Goal: Task Accomplishment & Management: Use online tool/utility

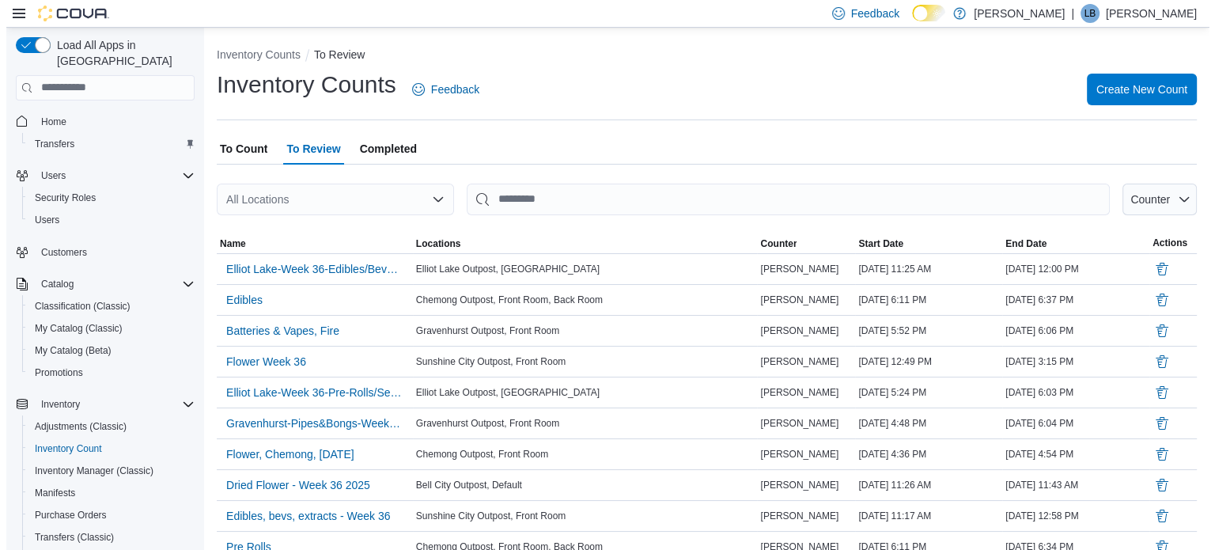
scroll to position [225, 0]
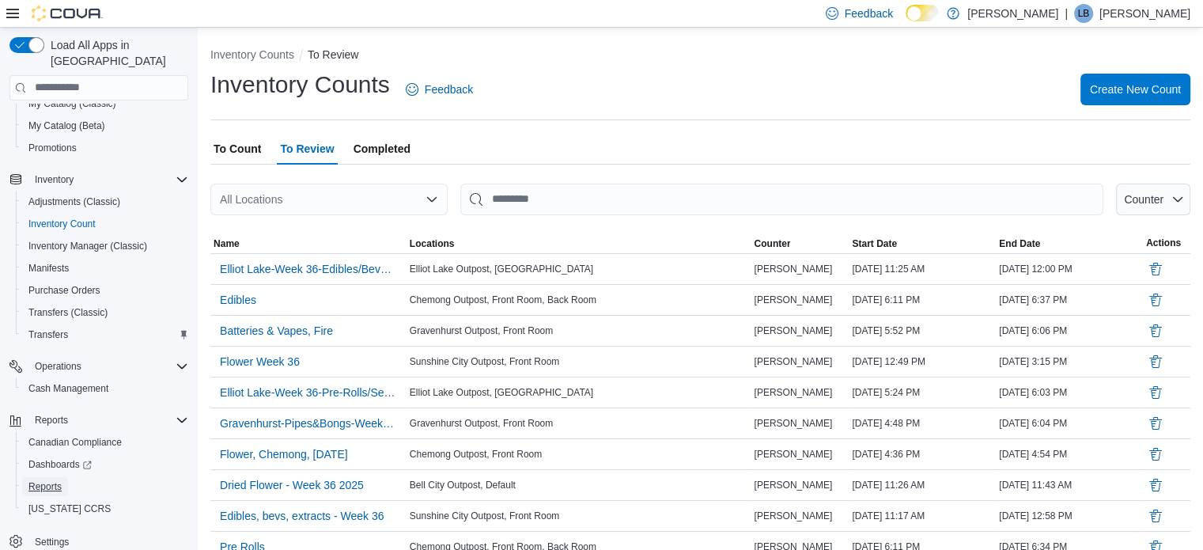
drag, startPoint x: 32, startPoint y: 463, endPoint x: 219, endPoint y: 461, distance: 187.5
click at [32, 477] on span "Reports" at bounding box center [44, 486] width 33 height 19
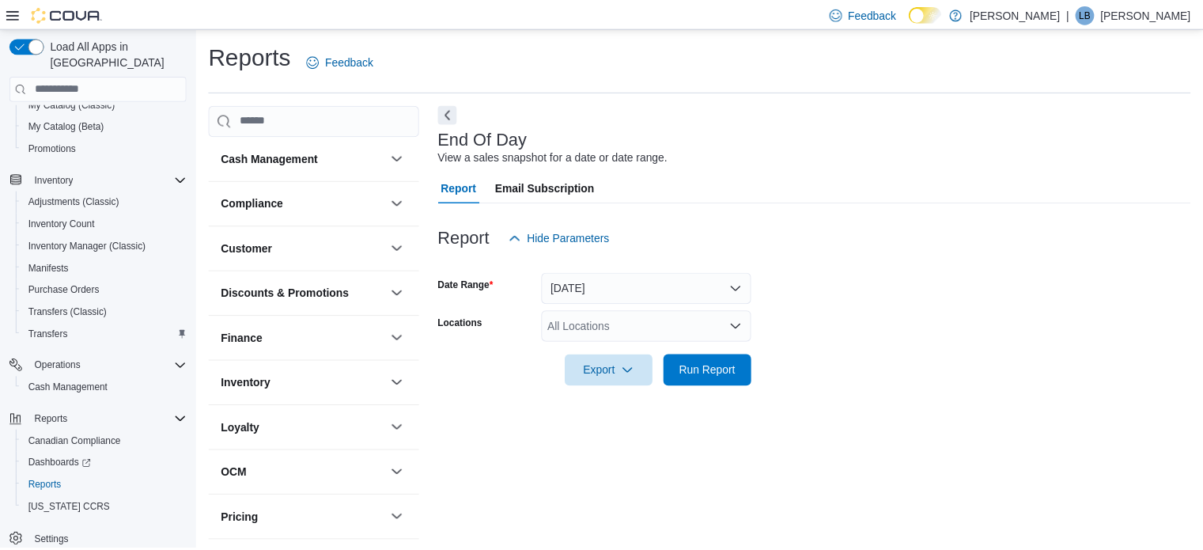
scroll to position [10, 0]
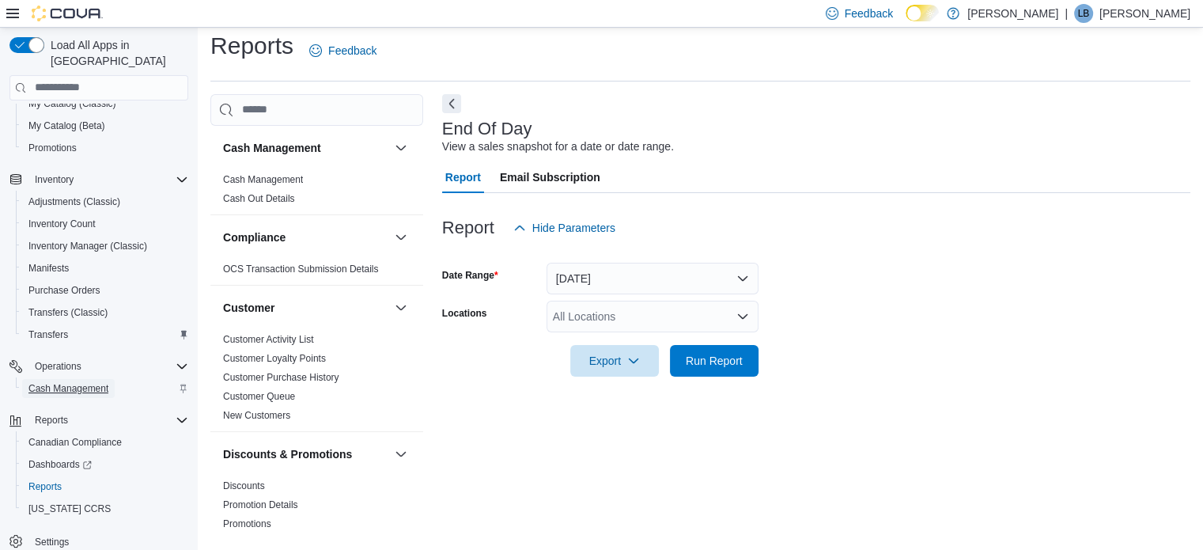
click at [43, 382] on span "Cash Management" at bounding box center [68, 388] width 80 height 13
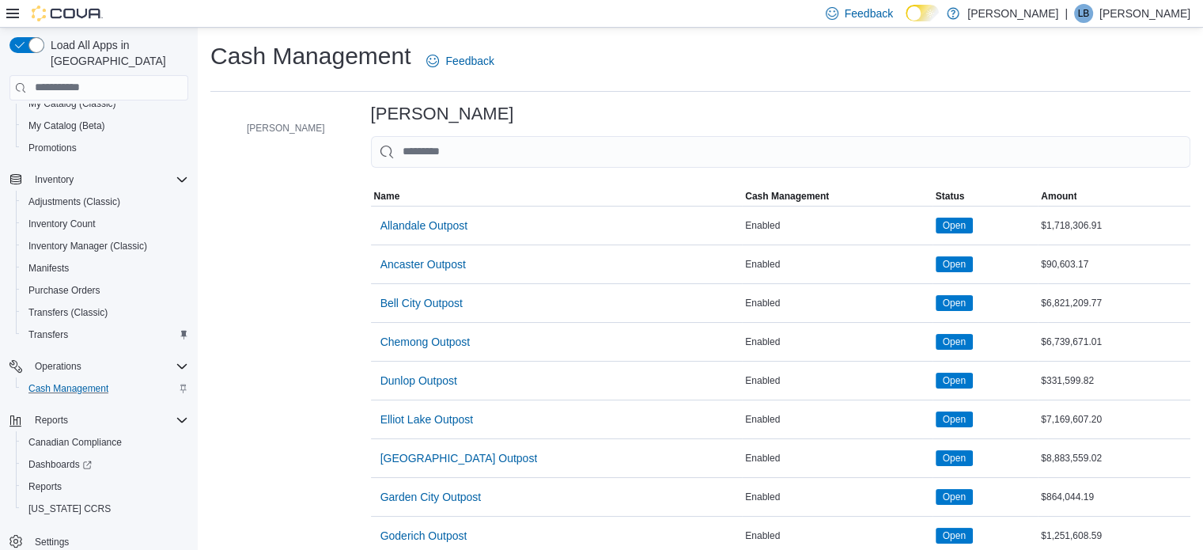
click at [402, 412] on span "Elliot Lake Outpost" at bounding box center [426, 419] width 93 height 16
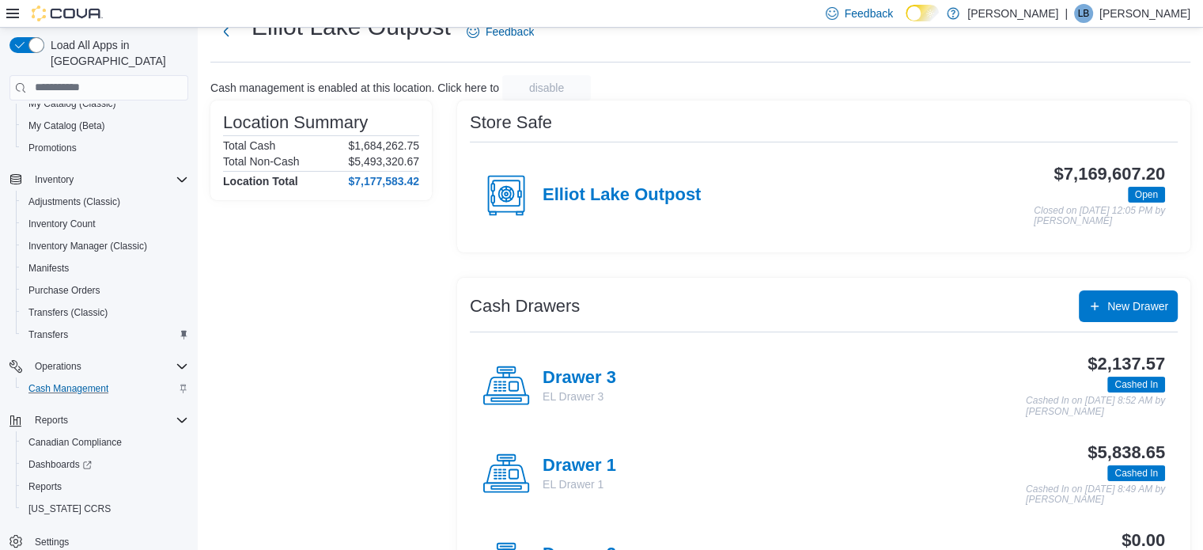
scroll to position [138, 0]
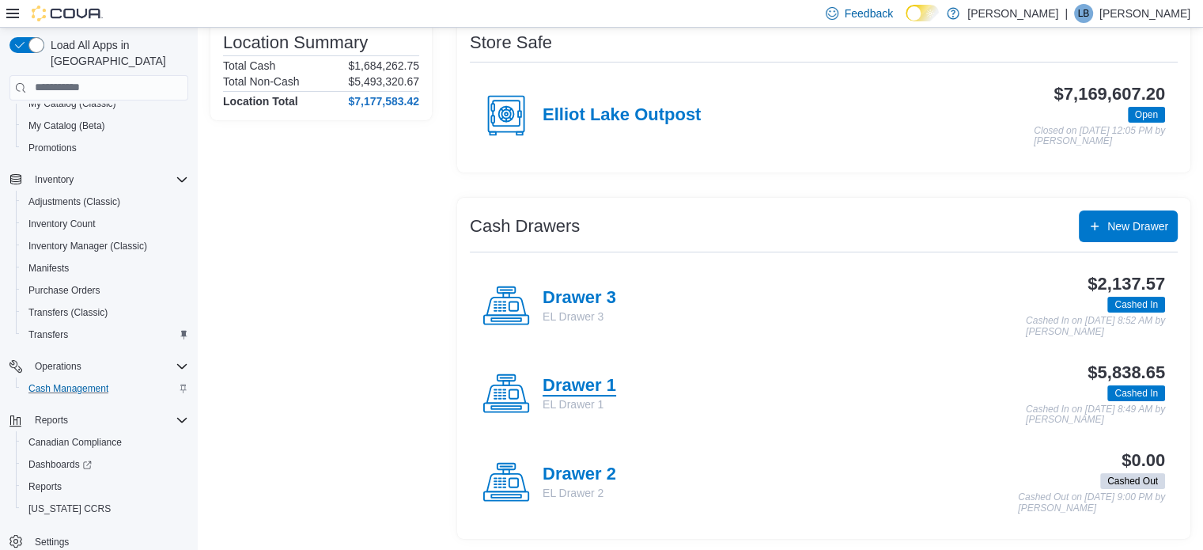
click at [569, 380] on h4 "Drawer 1" at bounding box center [580, 386] width 74 height 21
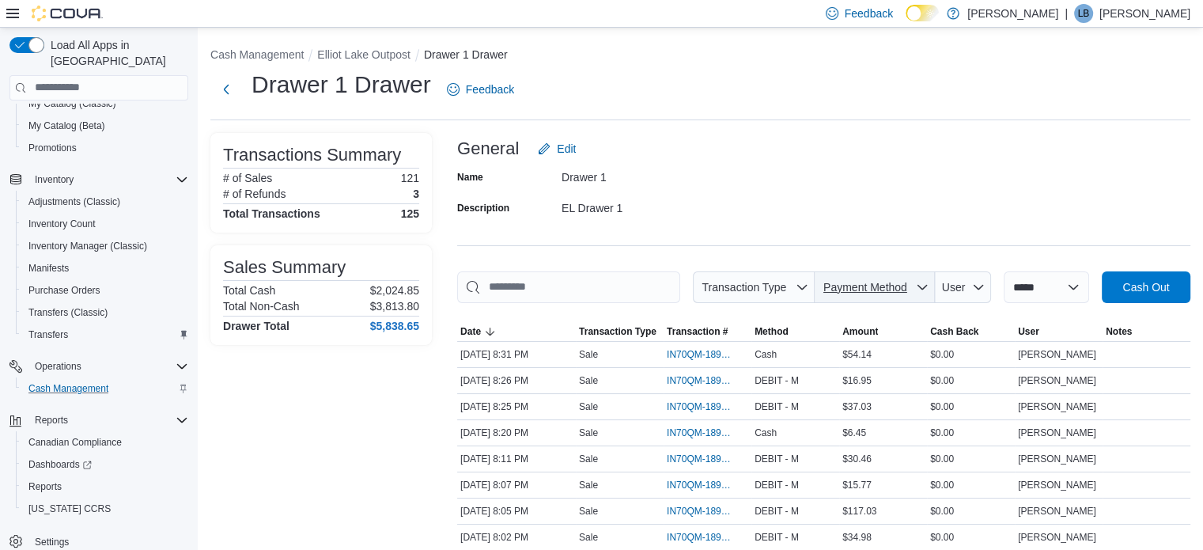
click at [857, 286] on span "Payment Method" at bounding box center [865, 287] width 84 height 13
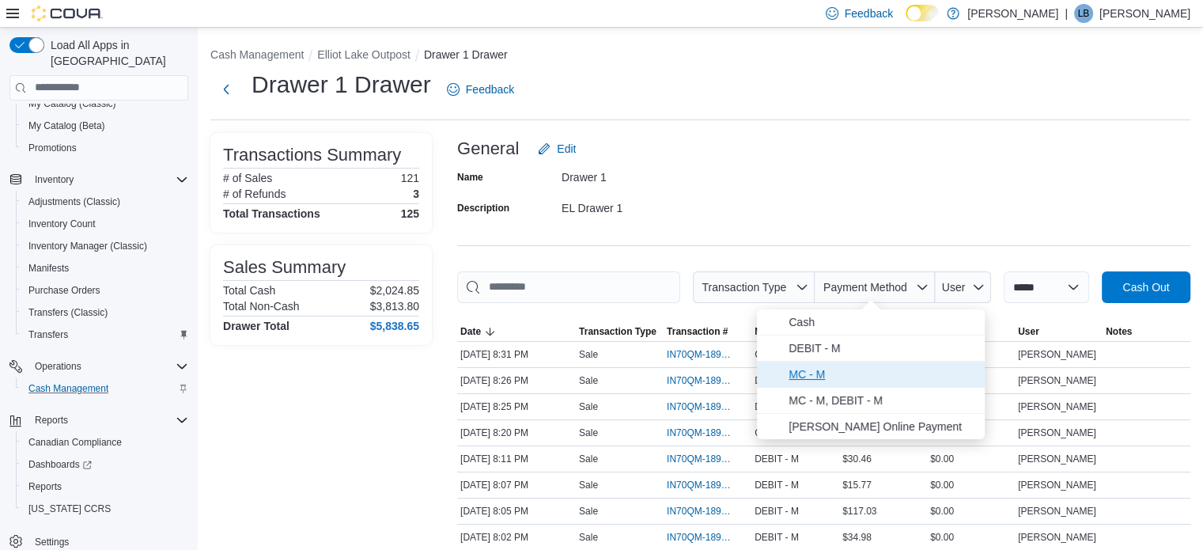
click at [823, 368] on span "MC - M" at bounding box center [882, 374] width 187 height 19
type input "**********"
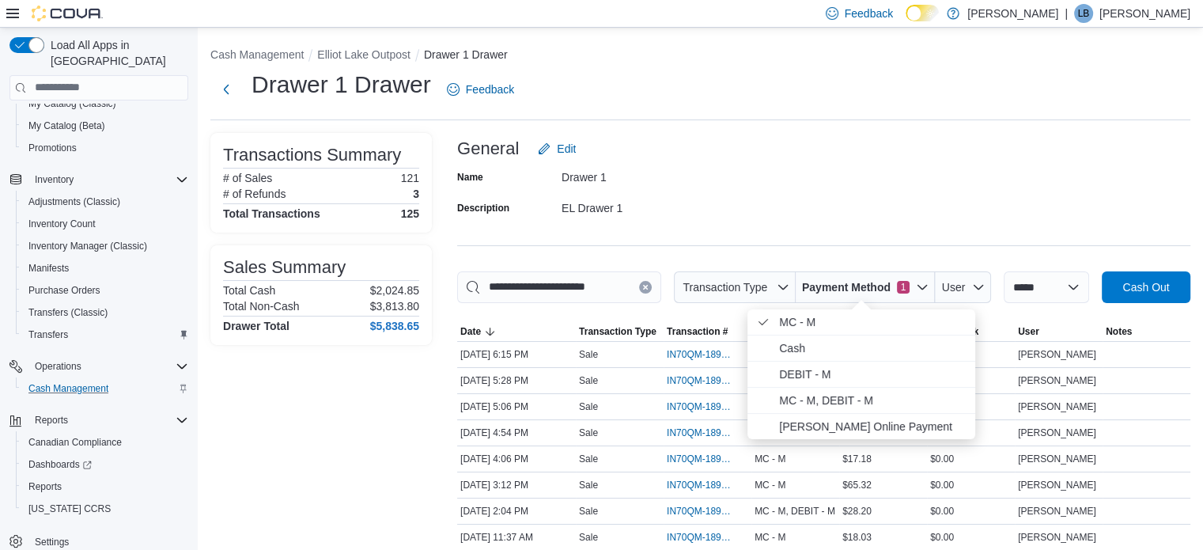
click at [324, 429] on div "Transactions Summary # of Sales 121 # of Refunds 3 Total Transactions 125 Sales…" at bounding box center [320, 376] width 221 height 487
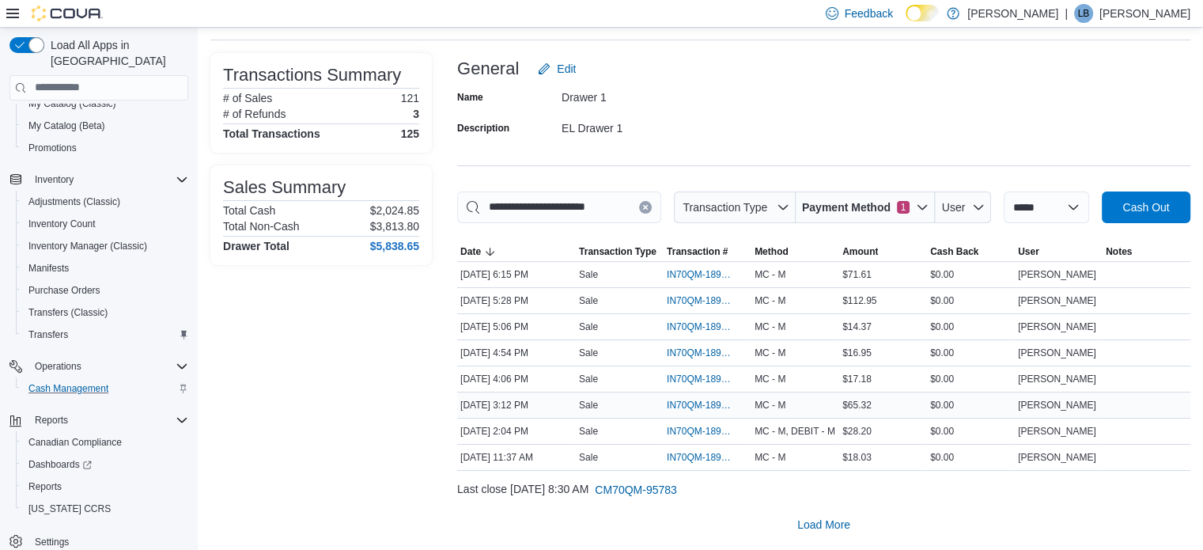
scroll to position [81, 0]
click at [679, 426] on span "IN70QM-1898913" at bounding box center [700, 430] width 66 height 13
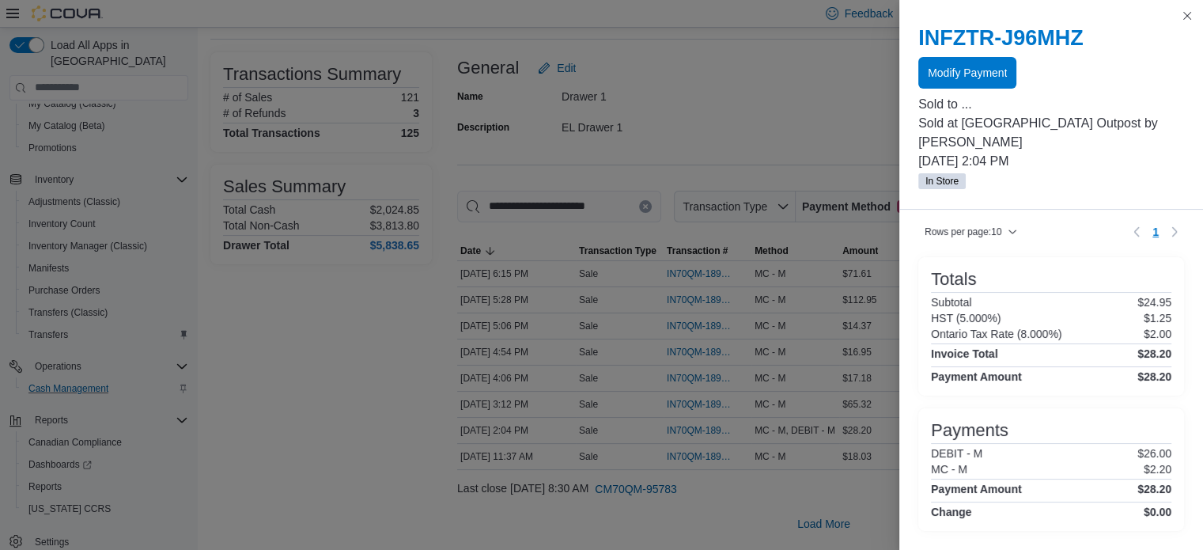
scroll to position [127, 0]
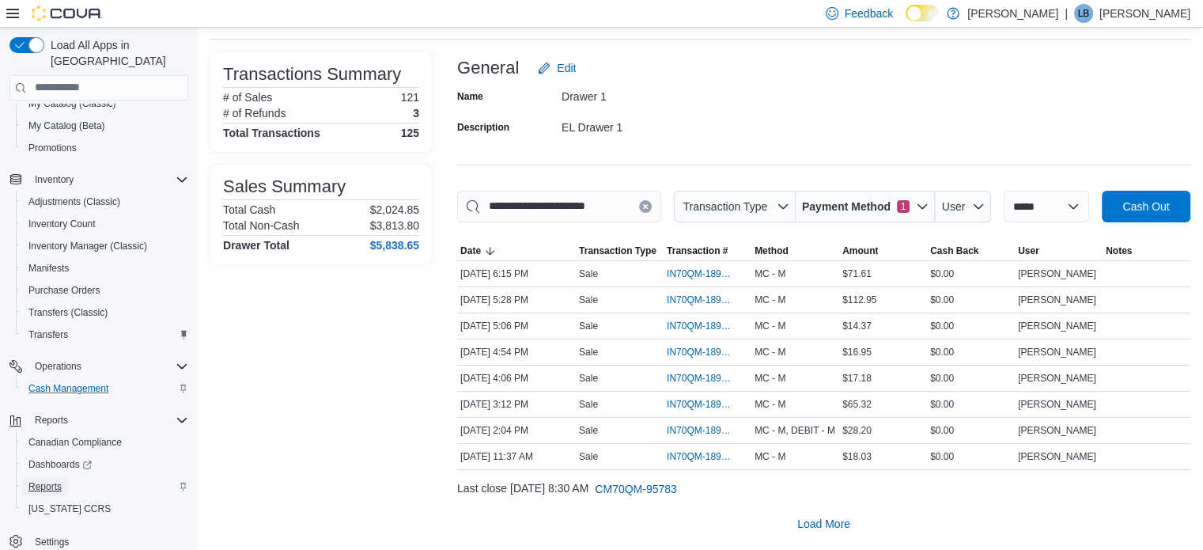
click at [54, 480] on span "Reports" at bounding box center [44, 486] width 33 height 13
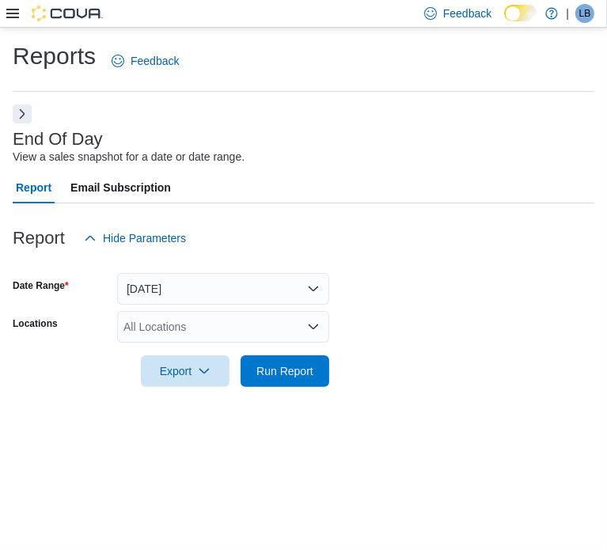
click at [210, 335] on div "All Locations" at bounding box center [223, 327] width 212 height 32
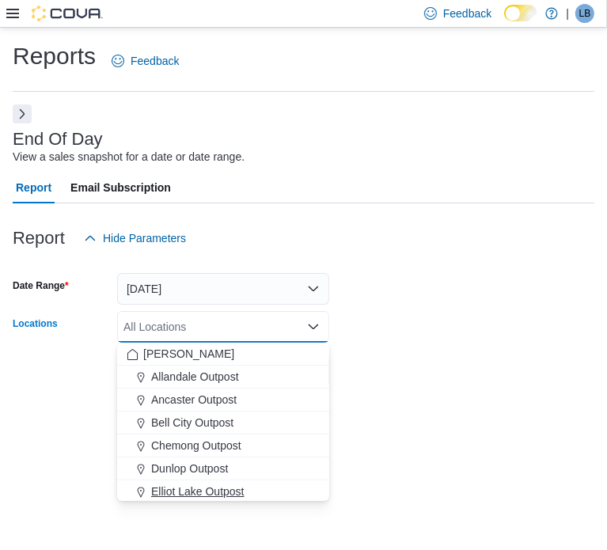
click at [184, 494] on span "Elliot Lake Outpost" at bounding box center [197, 491] width 93 height 16
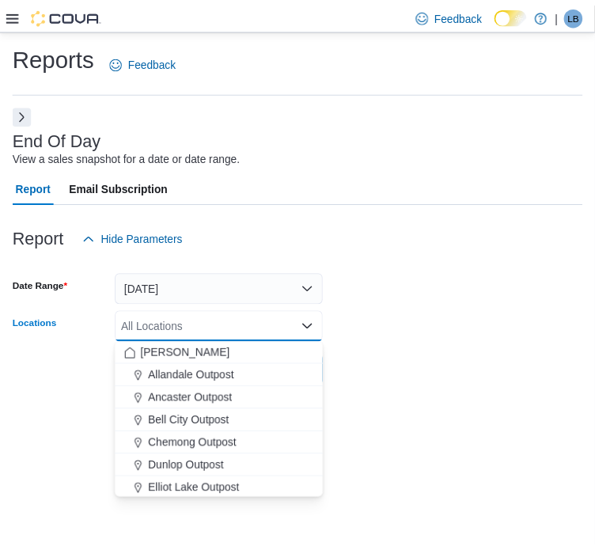
scroll to position [2, 0]
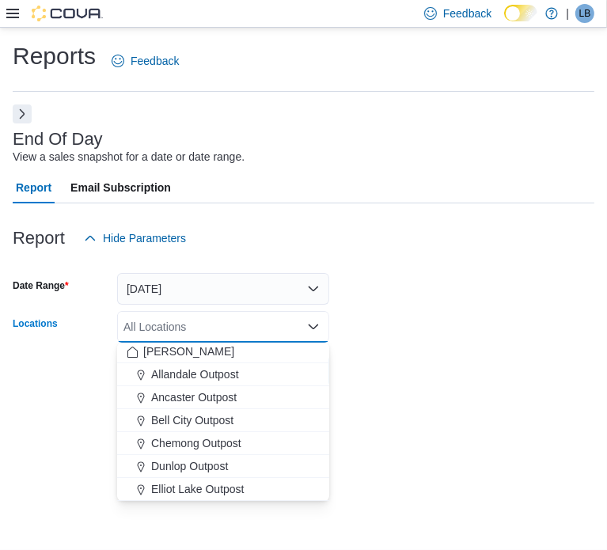
click at [413, 442] on div "Reports Feedback End Of Day View a sales snapshot for a date or date range. Rep…" at bounding box center [303, 289] width 607 height 522
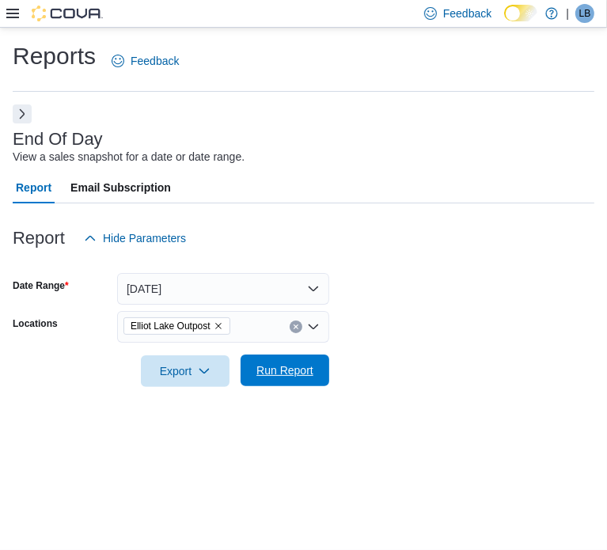
click at [255, 373] on span "Run Report" at bounding box center [285, 370] width 70 height 32
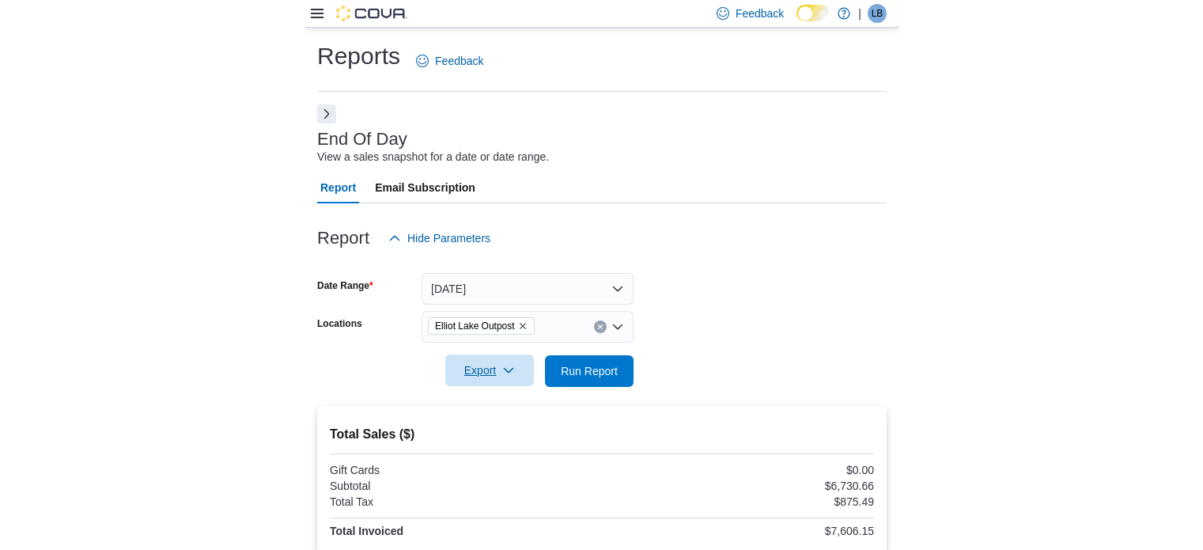
scroll to position [316, 0]
